Goal: Transaction & Acquisition: Purchase product/service

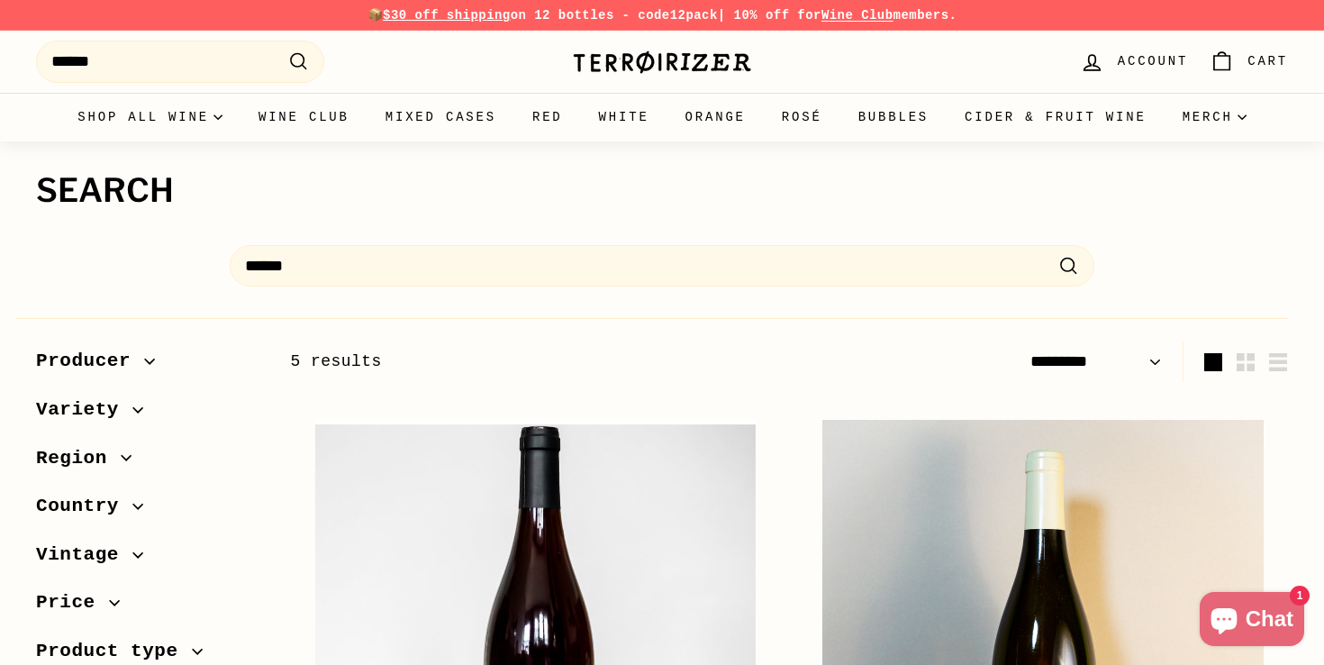
select select "*********"
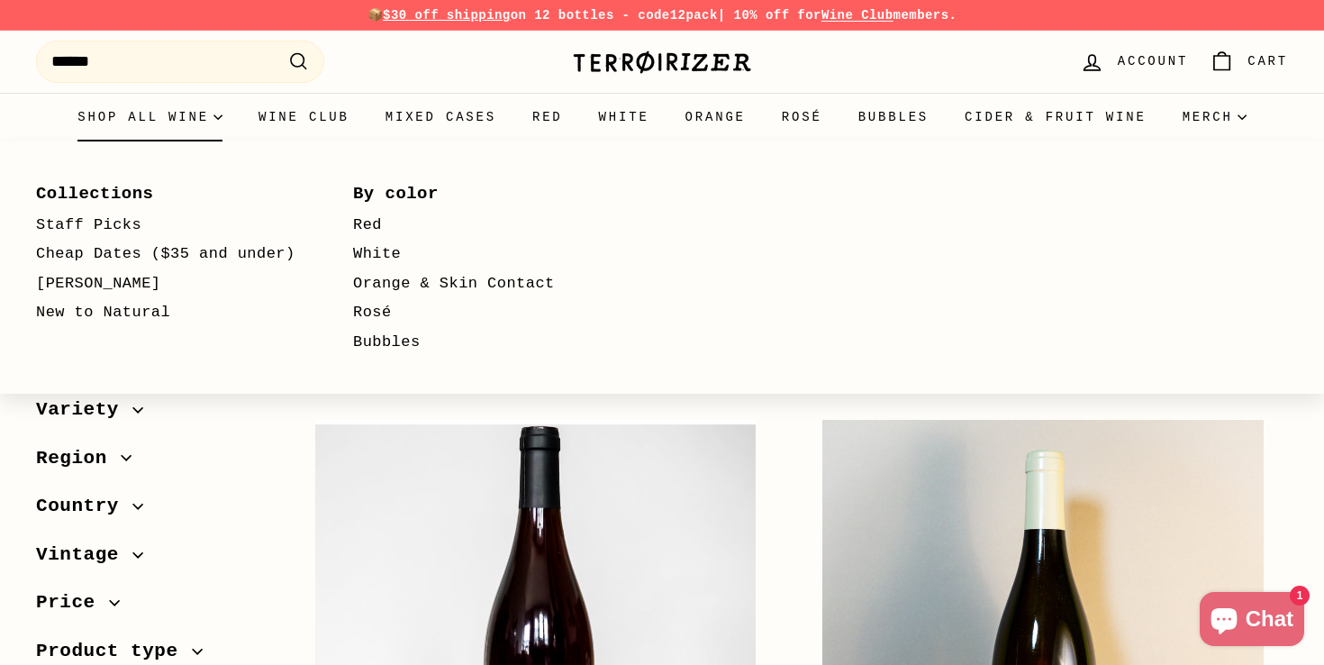
click at [130, 112] on summary "Shop all wine" at bounding box center [149, 117] width 181 height 49
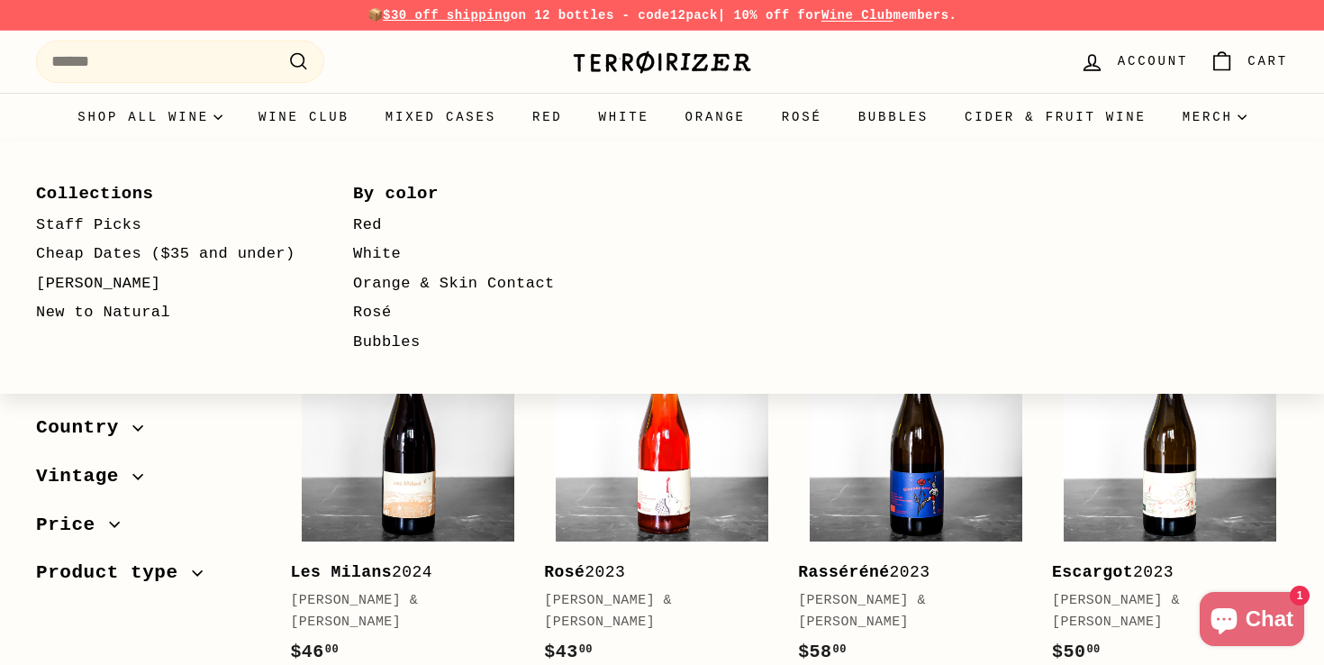
select select "**********"
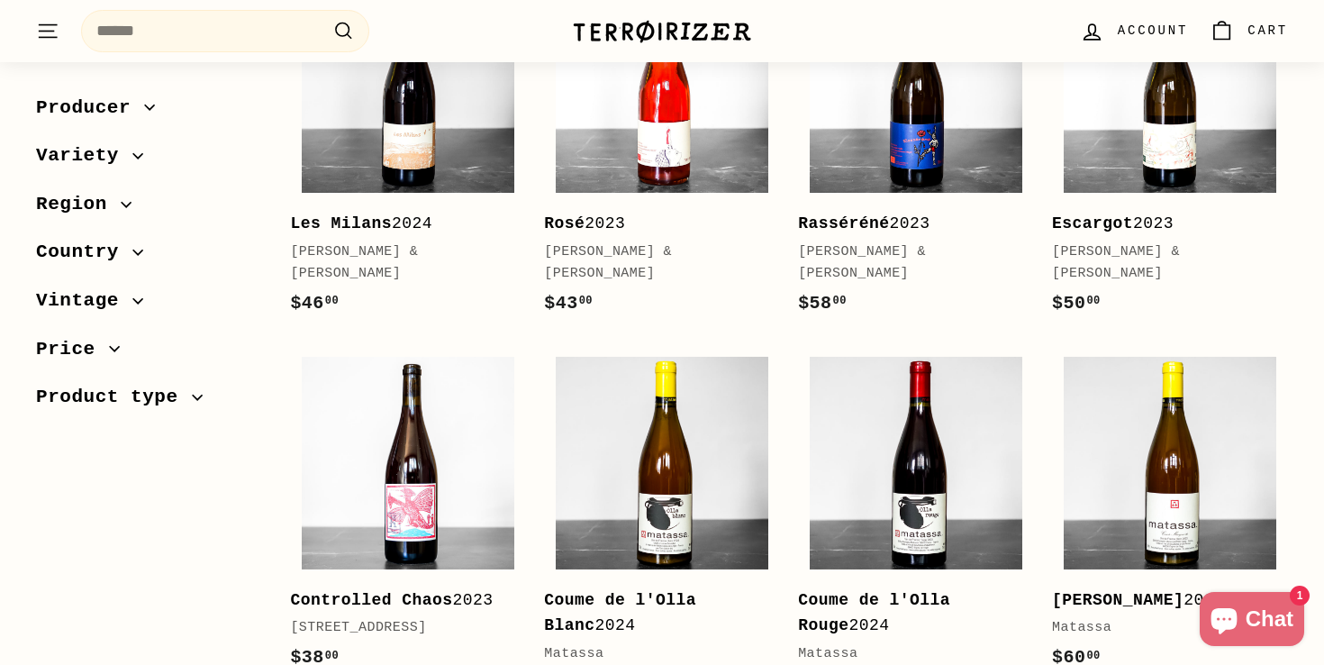
scroll to position [346, 0]
